Goal: Navigation & Orientation: Find specific page/section

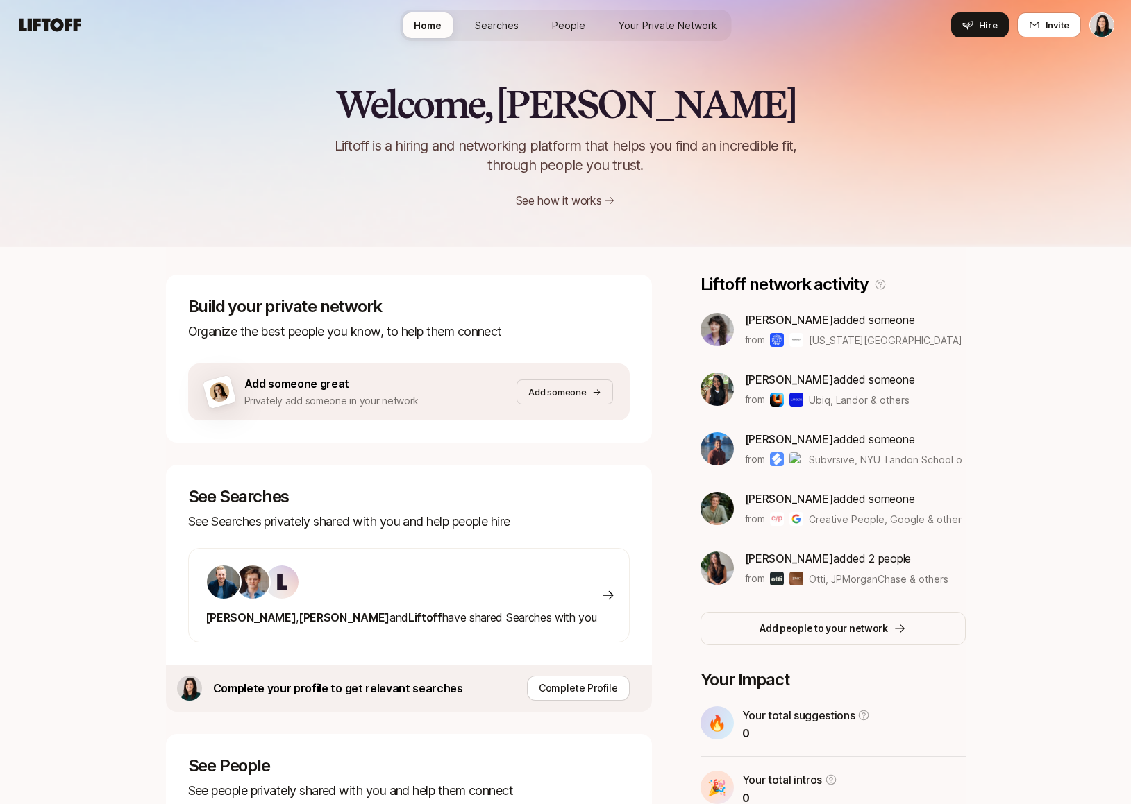
click at [482, 28] on span "Searches" at bounding box center [497, 25] width 44 height 15
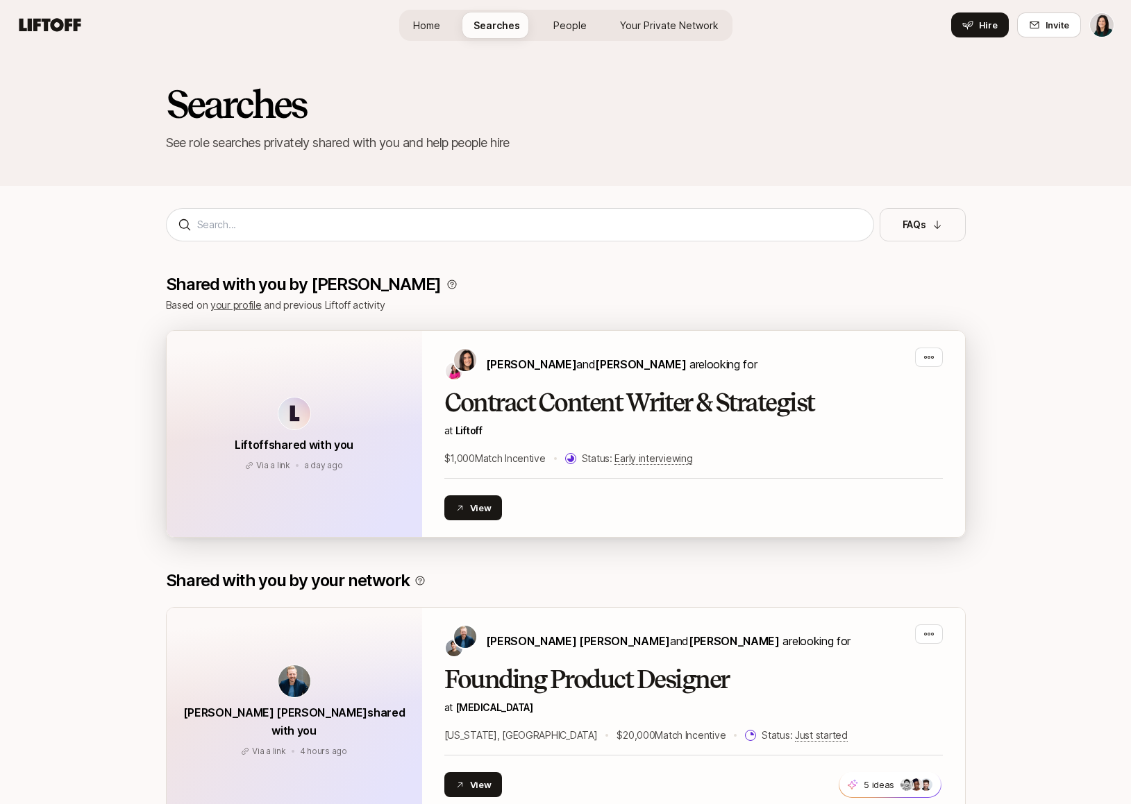
click at [384, 411] on div "Liftoff shared with you Via a link a day ago Via a link a day ago" at bounding box center [294, 434] width 255 height 206
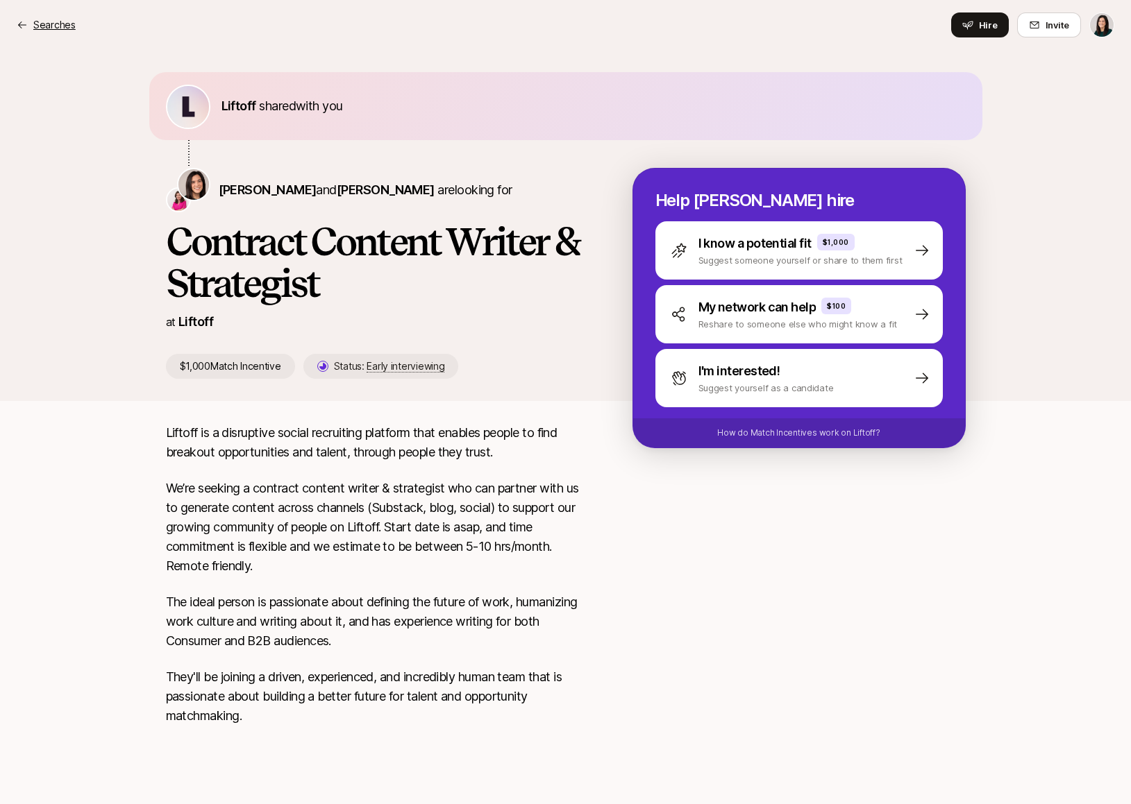
click at [58, 30] on p "Searches" at bounding box center [54, 25] width 42 height 17
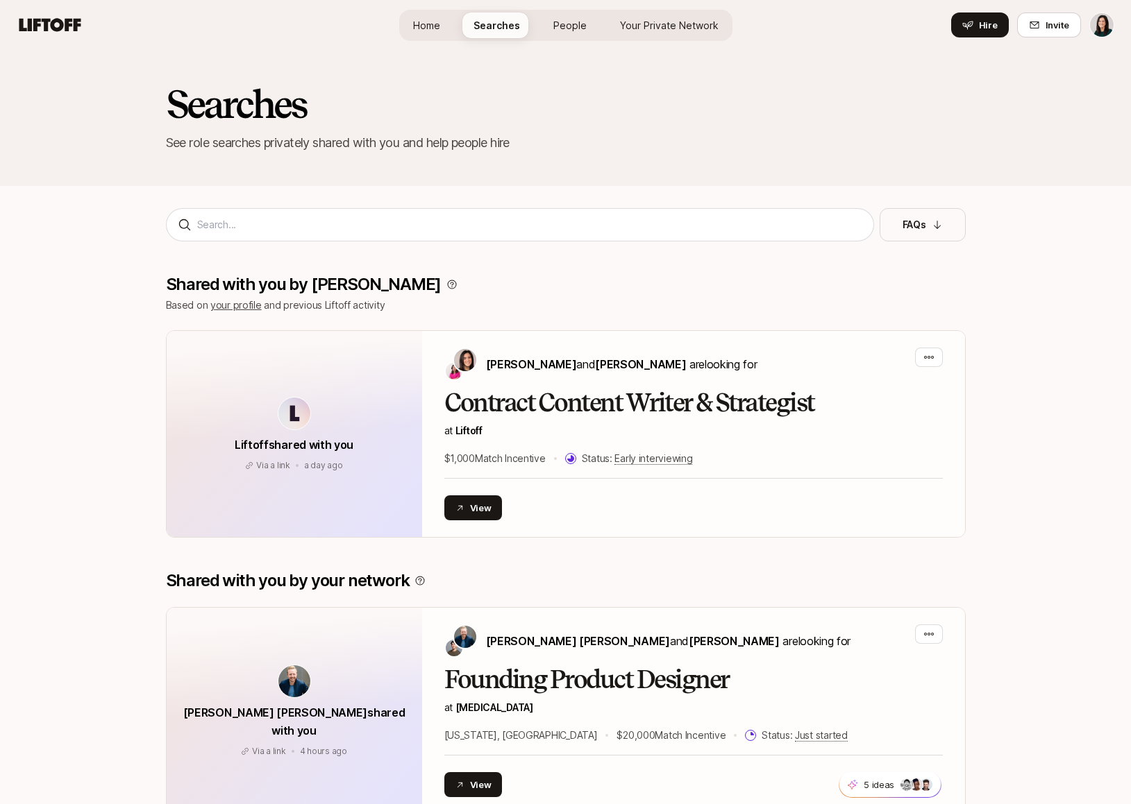
click at [434, 28] on span "Home" at bounding box center [426, 25] width 27 height 15
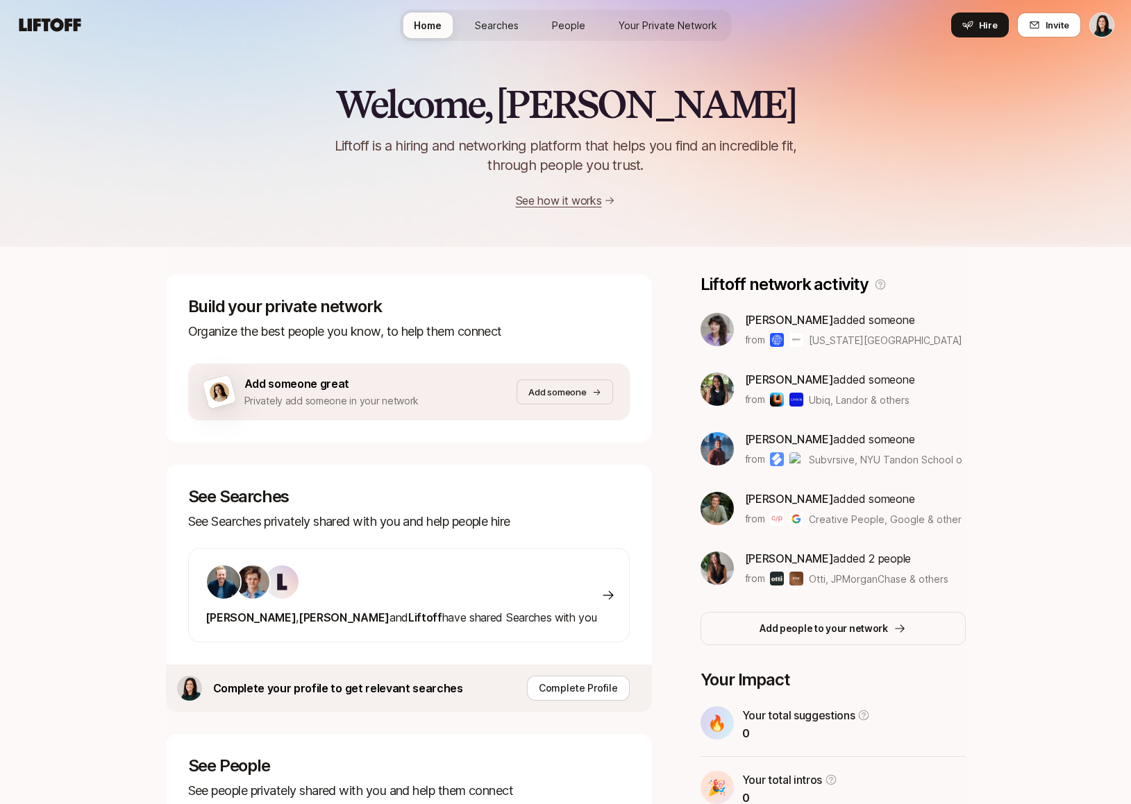
click at [507, 22] on span "Searches" at bounding box center [497, 25] width 44 height 15
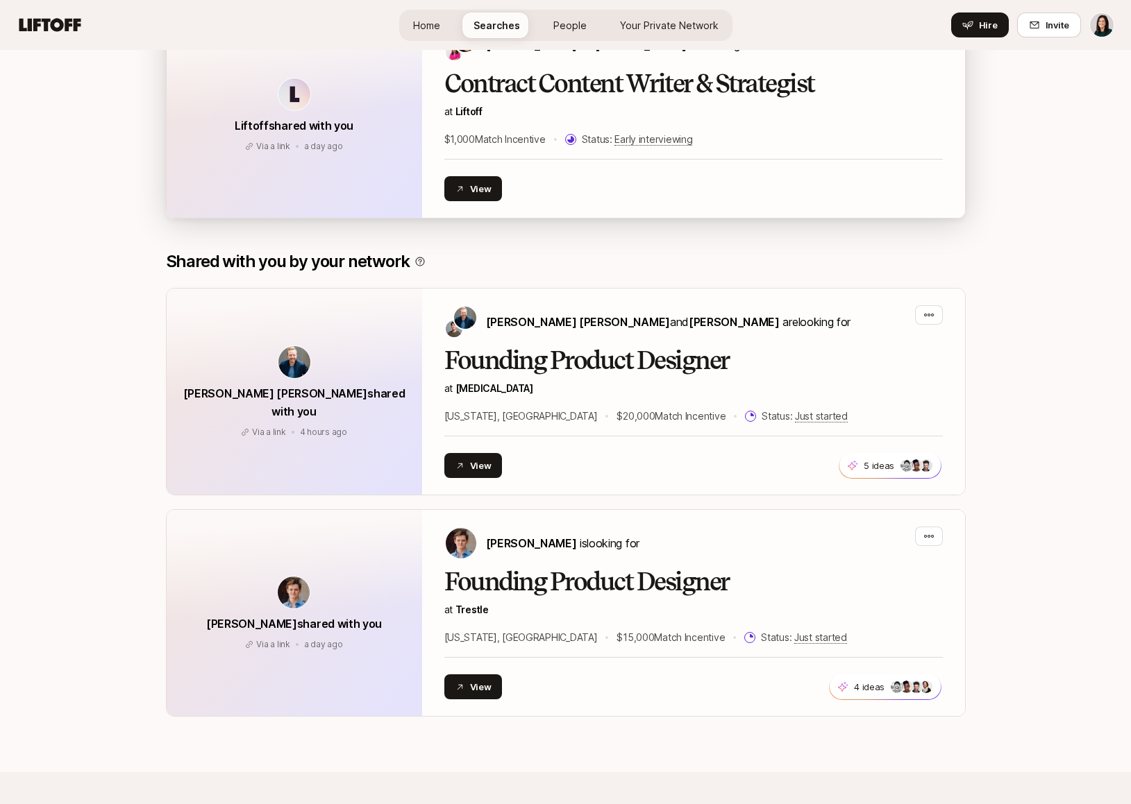
scroll to position [310, 0]
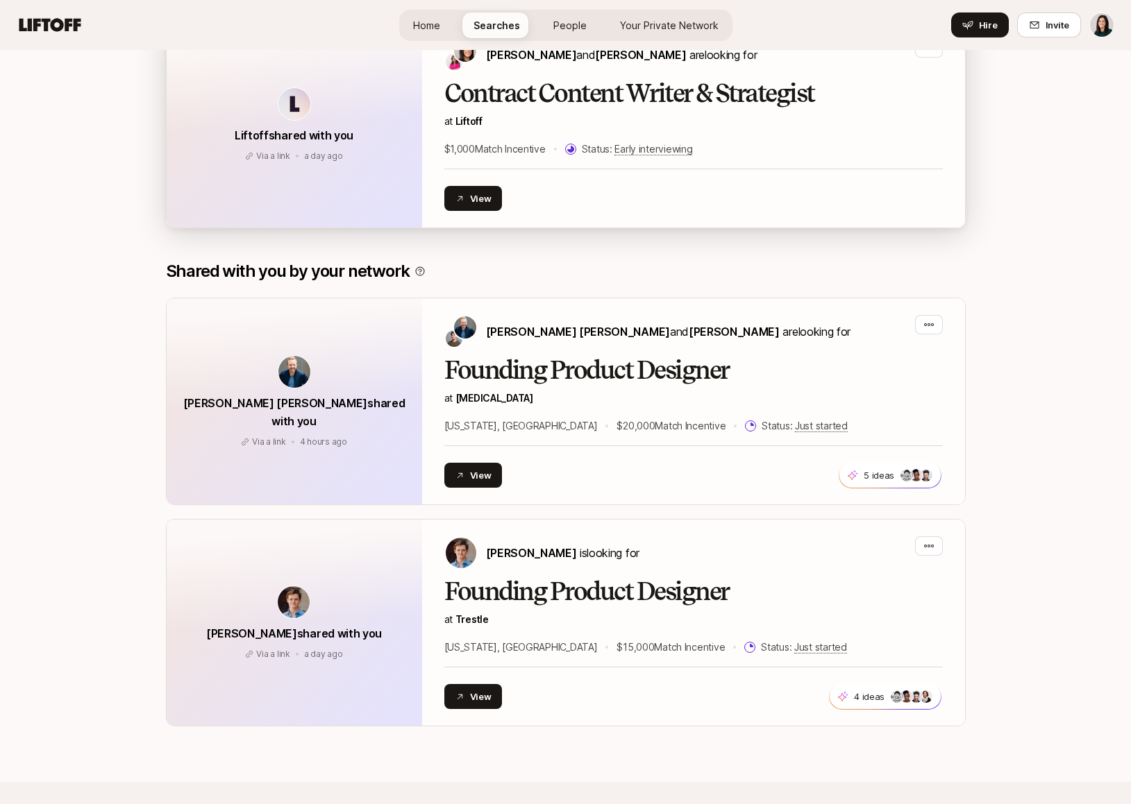
click at [382, 146] on div "Liftoff shared with you Via a link a day ago Via a link a day ago" at bounding box center [294, 125] width 255 height 206
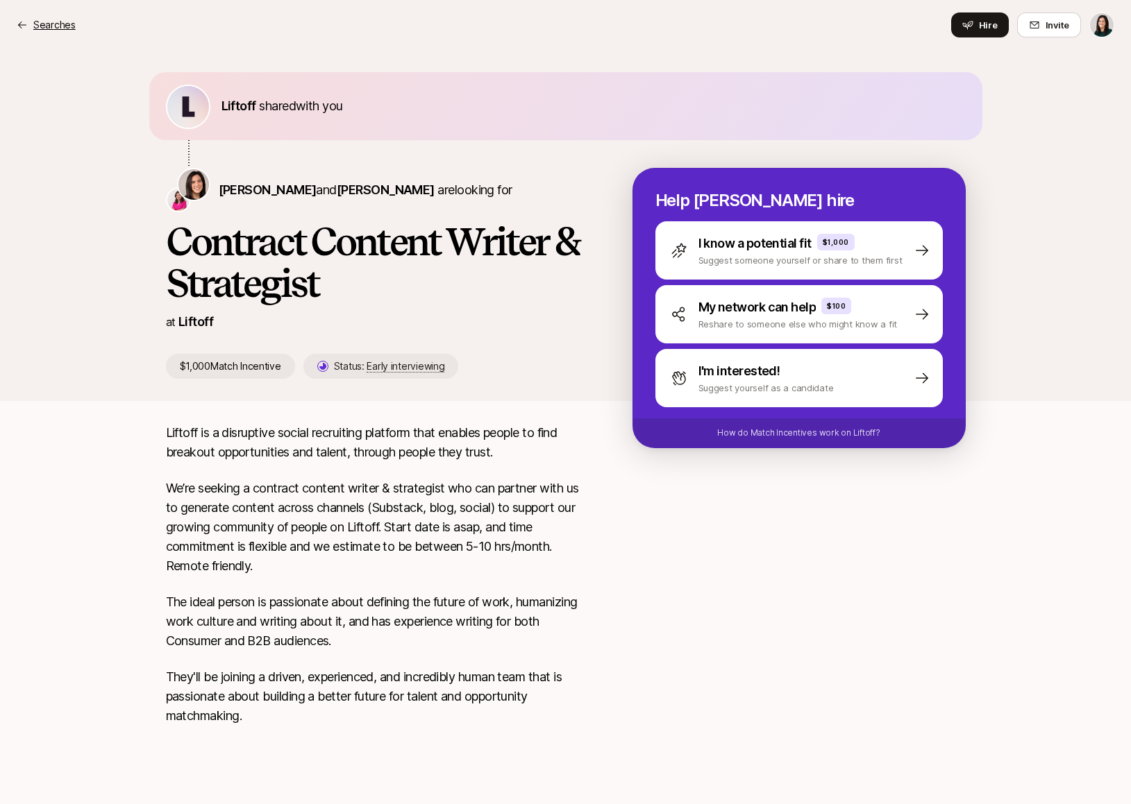
click at [44, 25] on p "Searches" at bounding box center [54, 25] width 42 height 17
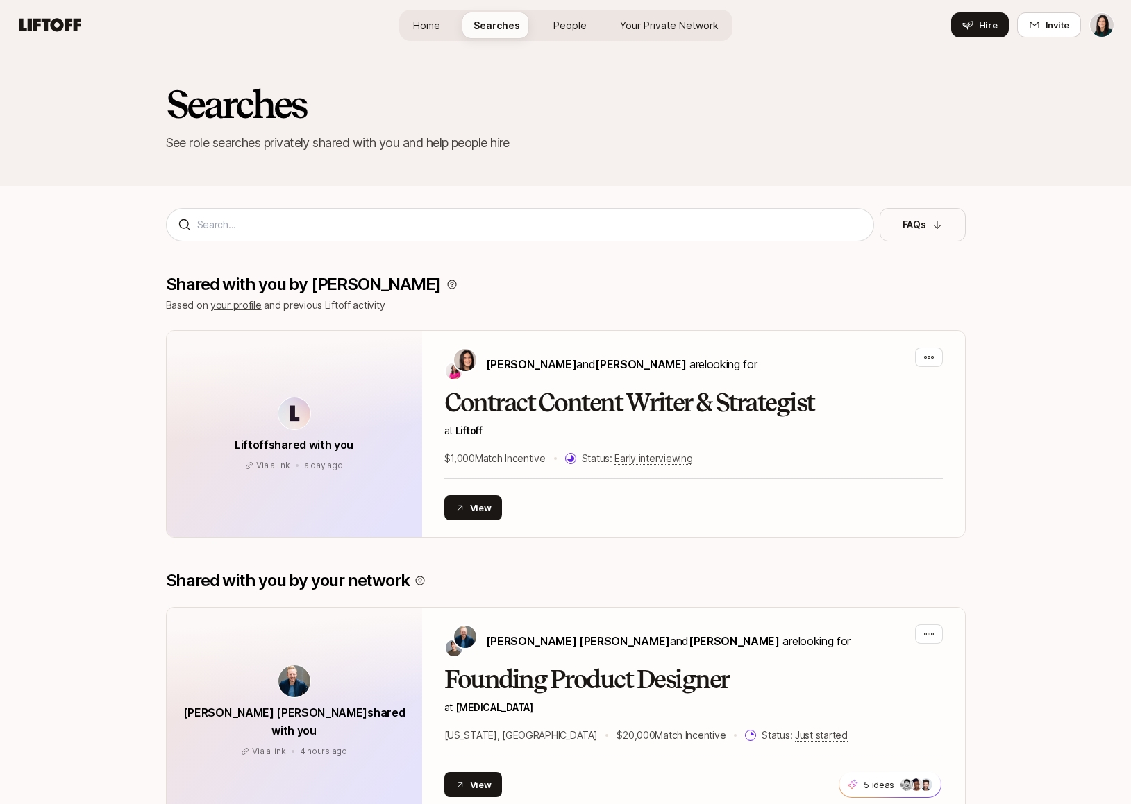
click at [427, 22] on span "Home" at bounding box center [426, 25] width 27 height 15
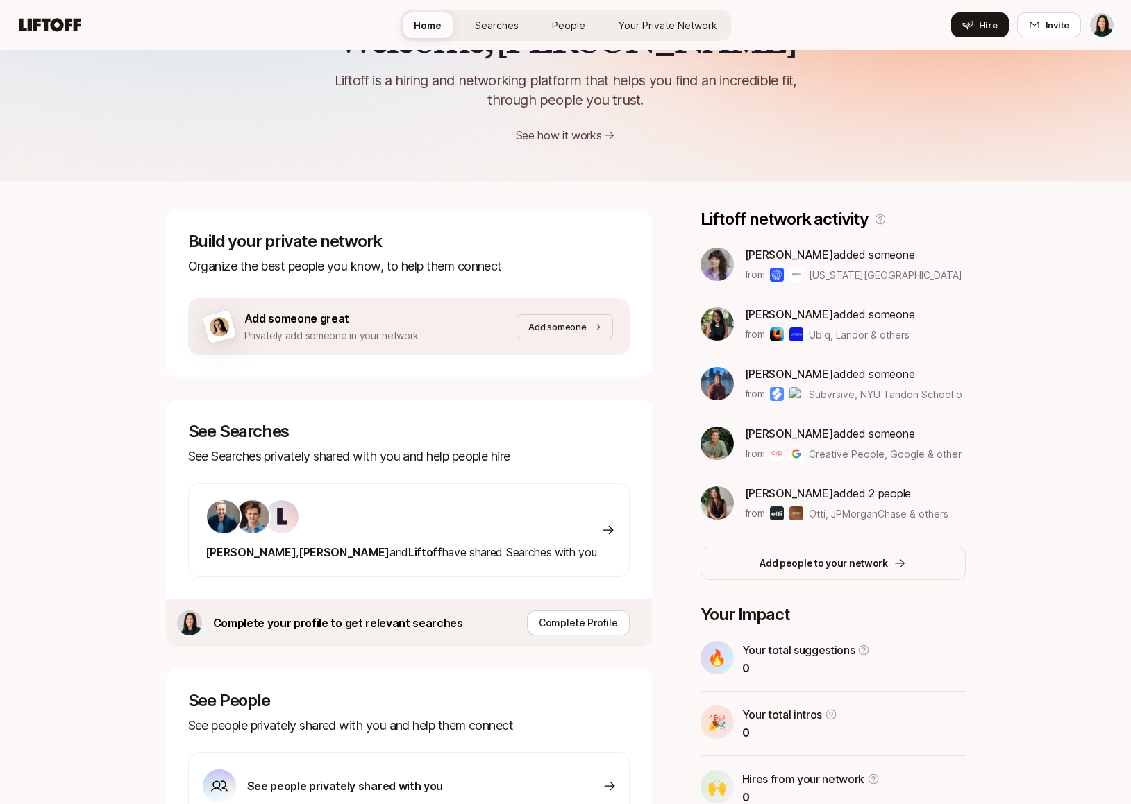
scroll to position [159, 0]
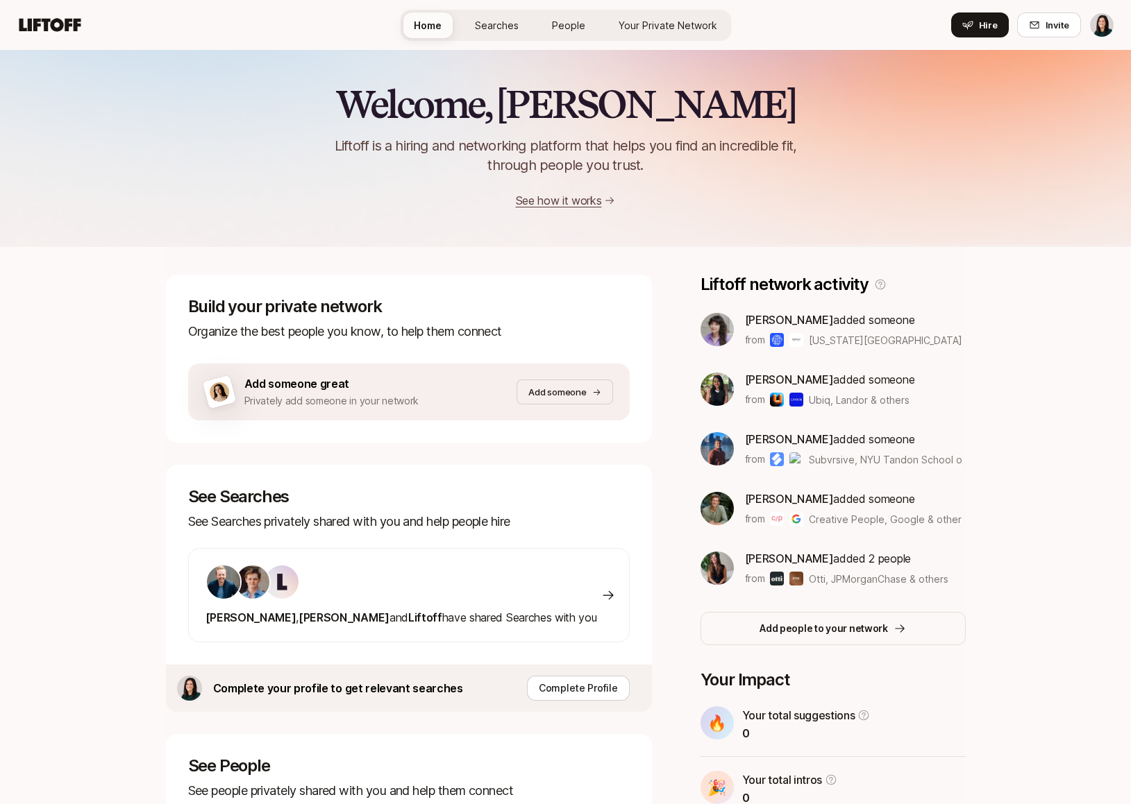
scroll to position [159, 0]
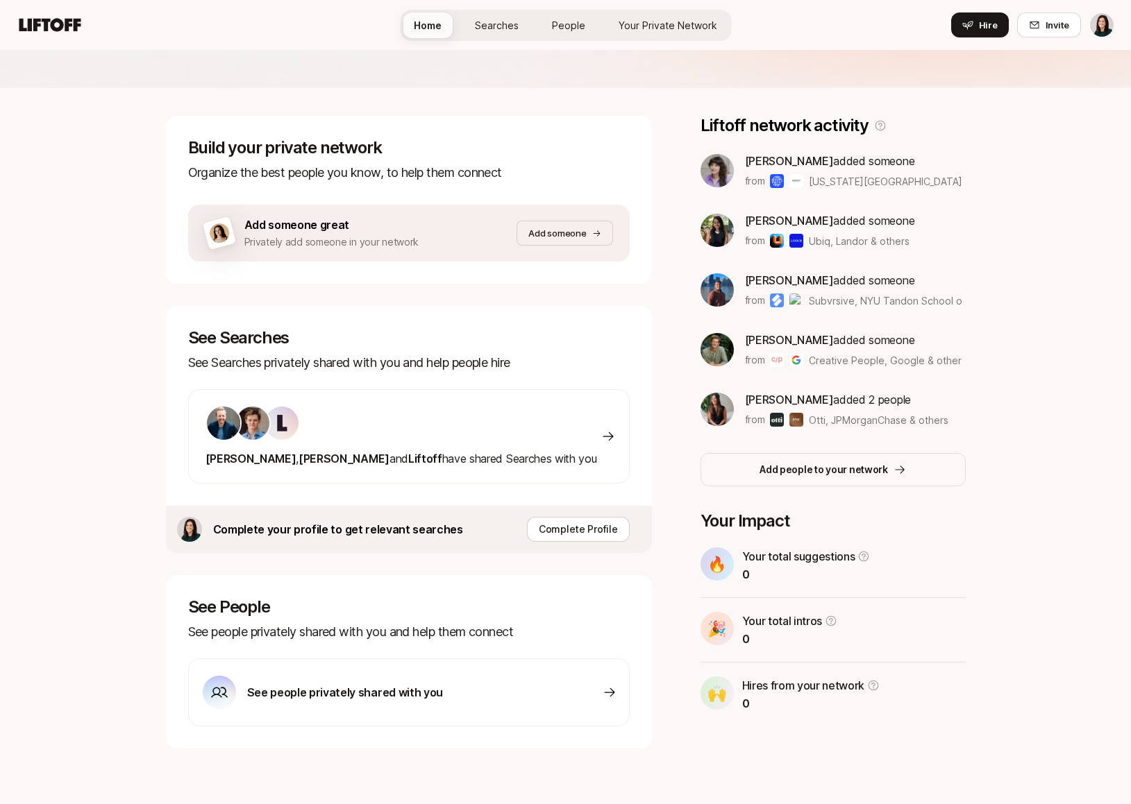
click at [486, 28] on span "Searches" at bounding box center [497, 25] width 44 height 15
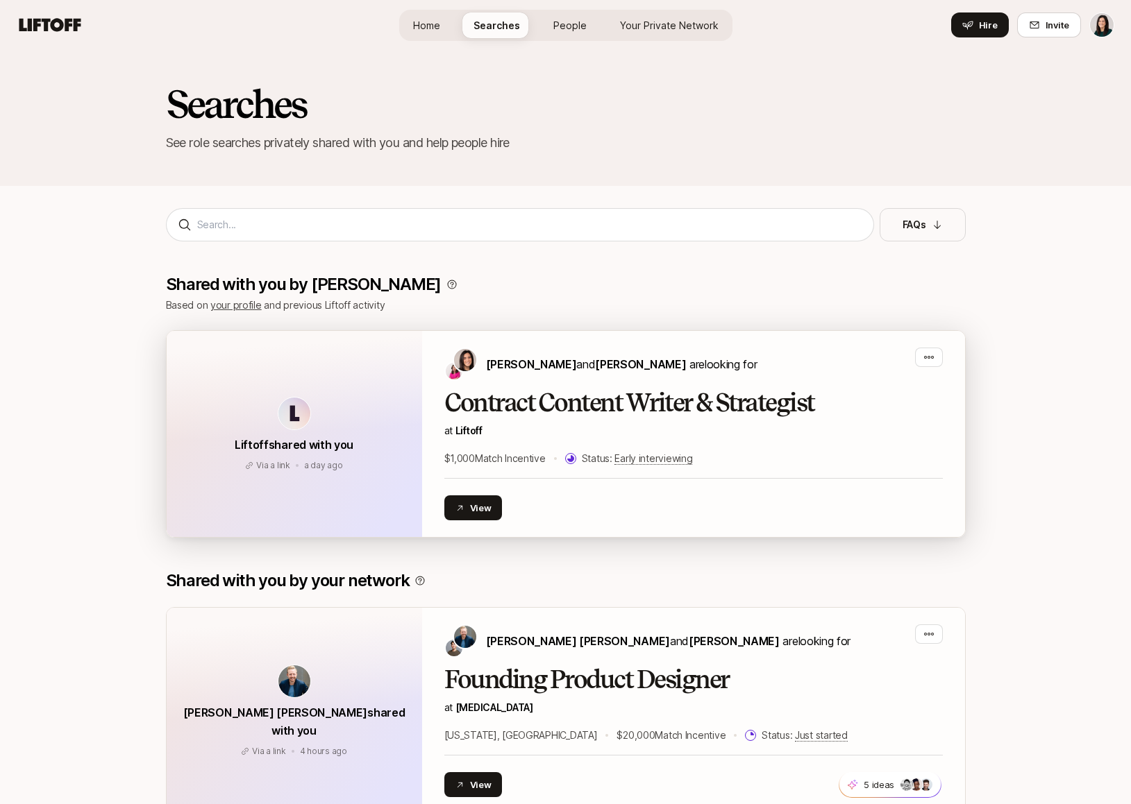
click at [375, 428] on div "Liftoff shared with you Via a link a day ago Via a link a day ago" at bounding box center [294, 434] width 255 height 206
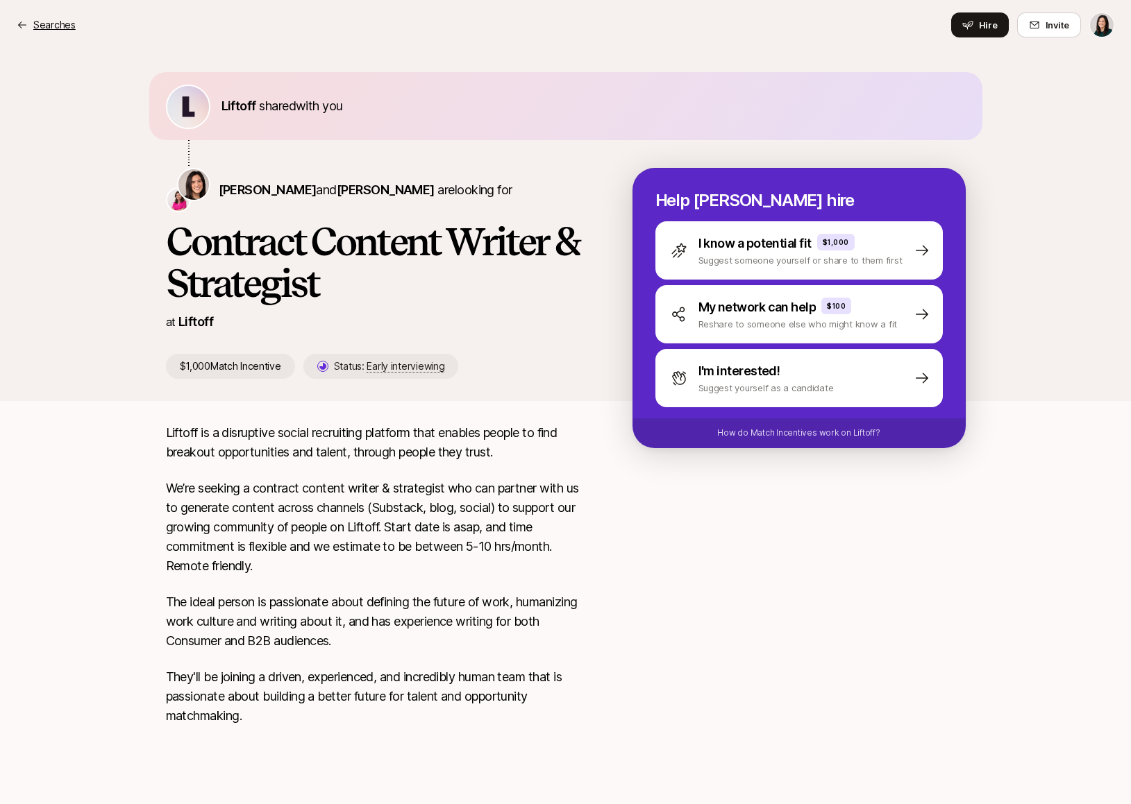
click at [42, 21] on p "Searches" at bounding box center [54, 25] width 42 height 17
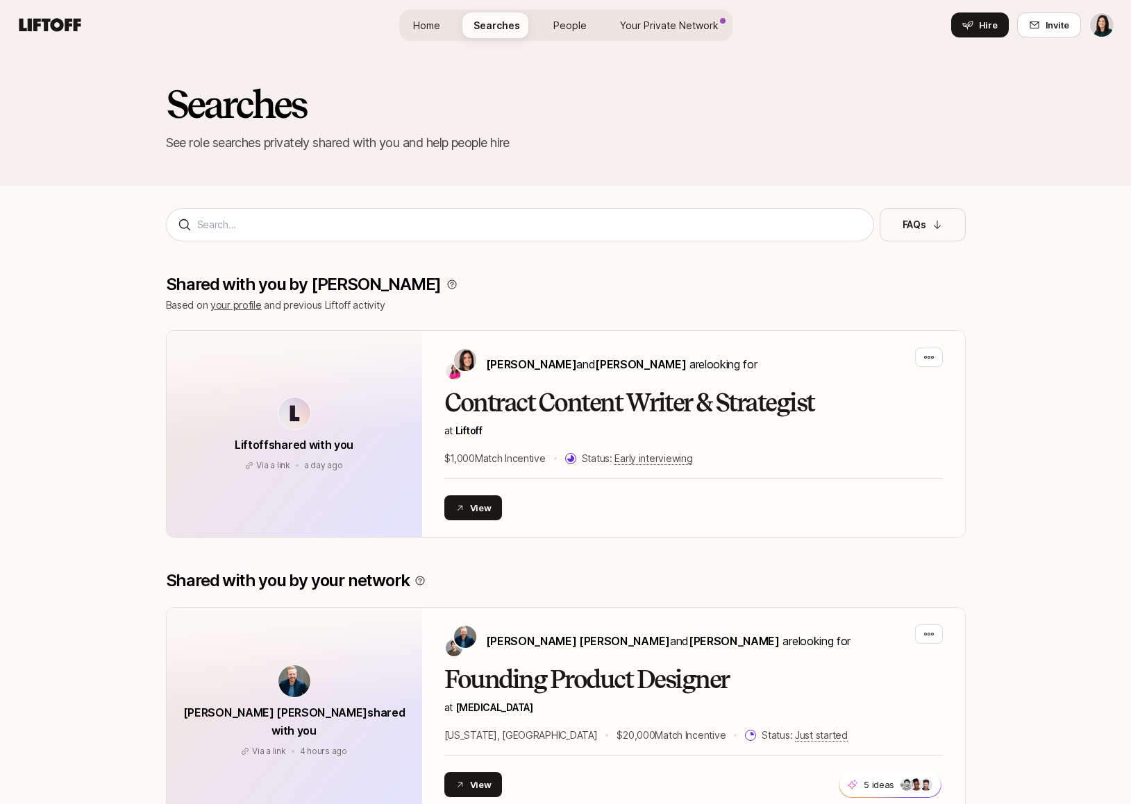
click at [433, 32] on link "Home" at bounding box center [426, 25] width 49 height 26
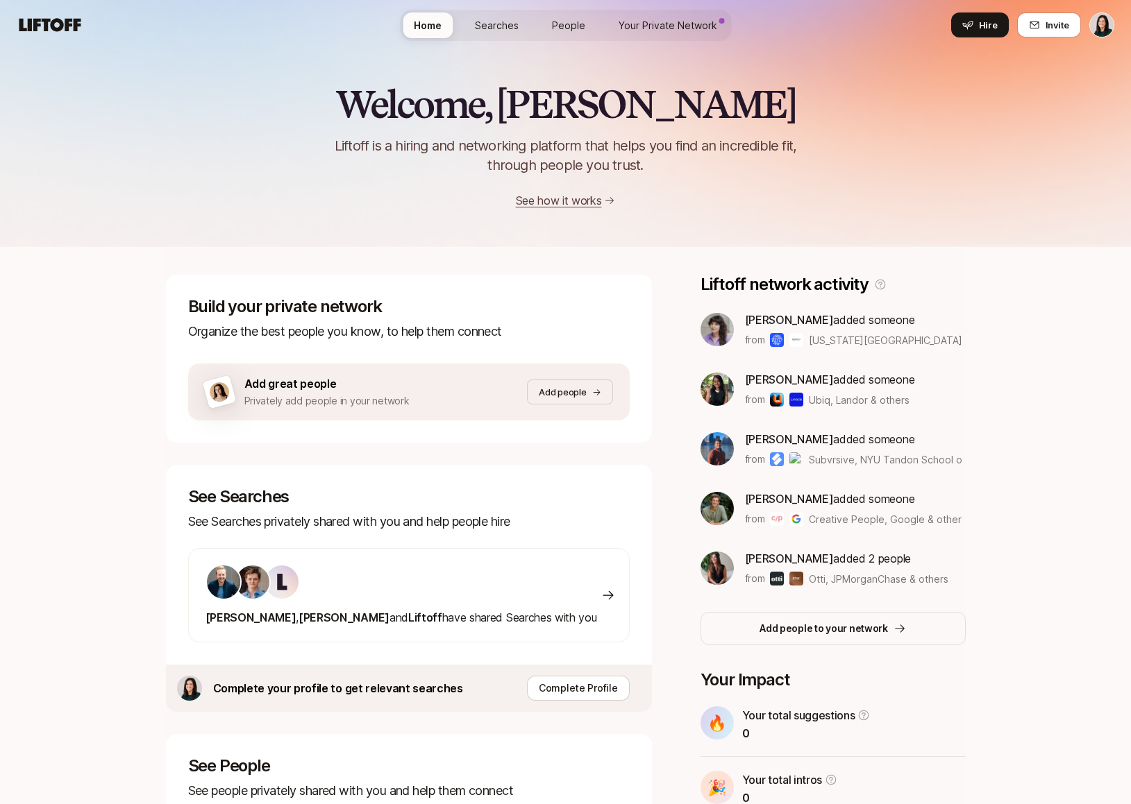
click at [499, 31] on span "Searches" at bounding box center [497, 25] width 44 height 15
